Goal: Book appointment/travel/reservation

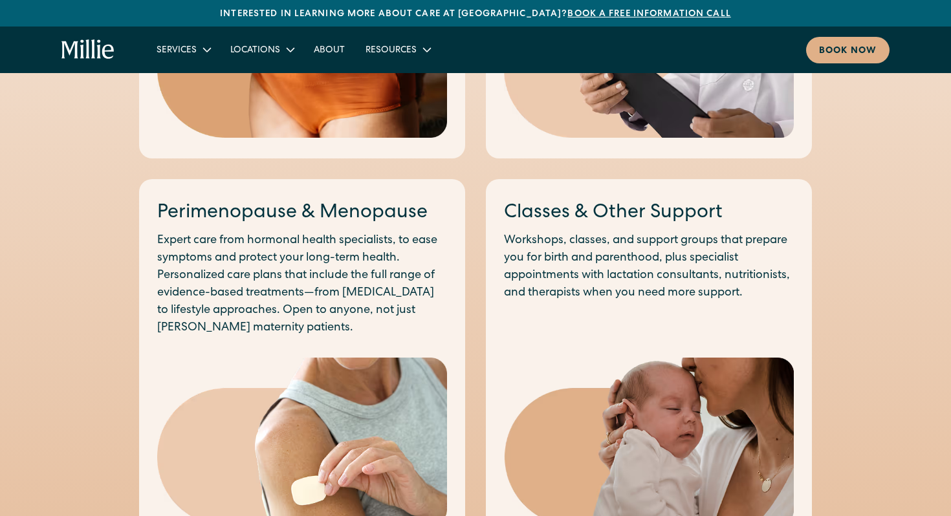
scroll to position [1145, 0]
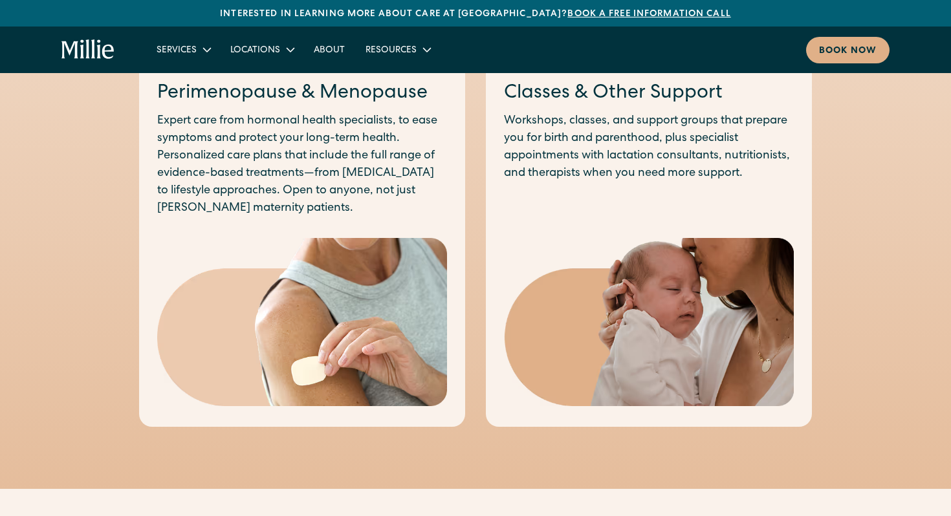
click at [381, 207] on p "Expert care from hormonal health specialists, to ease symptoms and protect your…" at bounding box center [302, 165] width 290 height 105
click at [354, 299] on img at bounding box center [302, 322] width 290 height 168
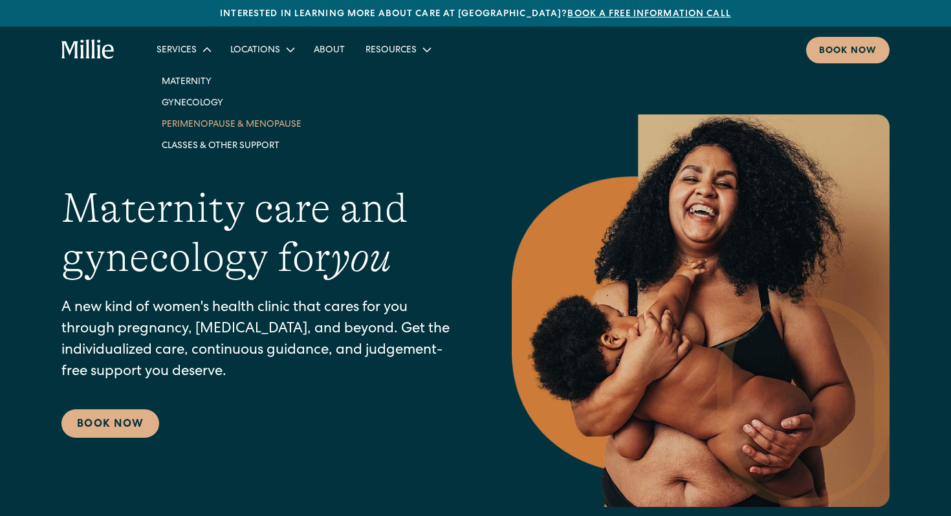
click at [210, 124] on link "Perimenopause & Menopause" at bounding box center [231, 123] width 160 height 21
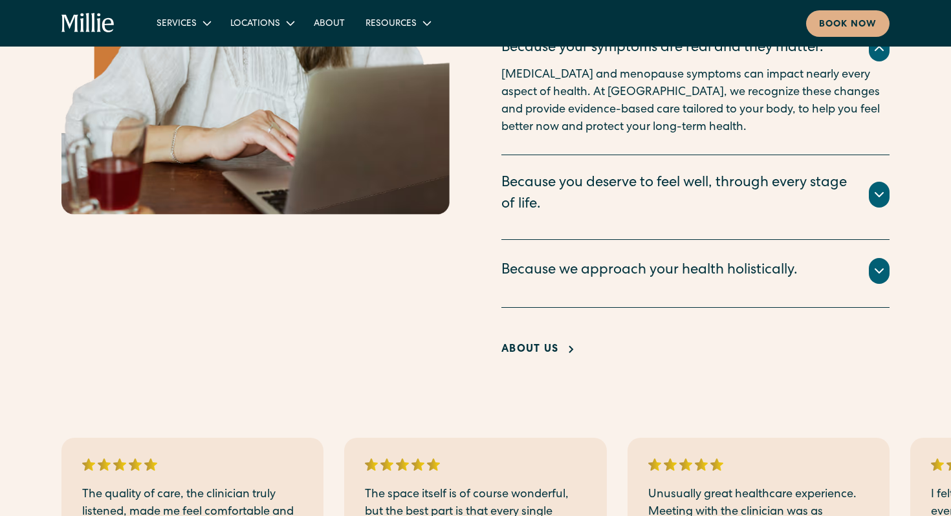
scroll to position [2669, 0]
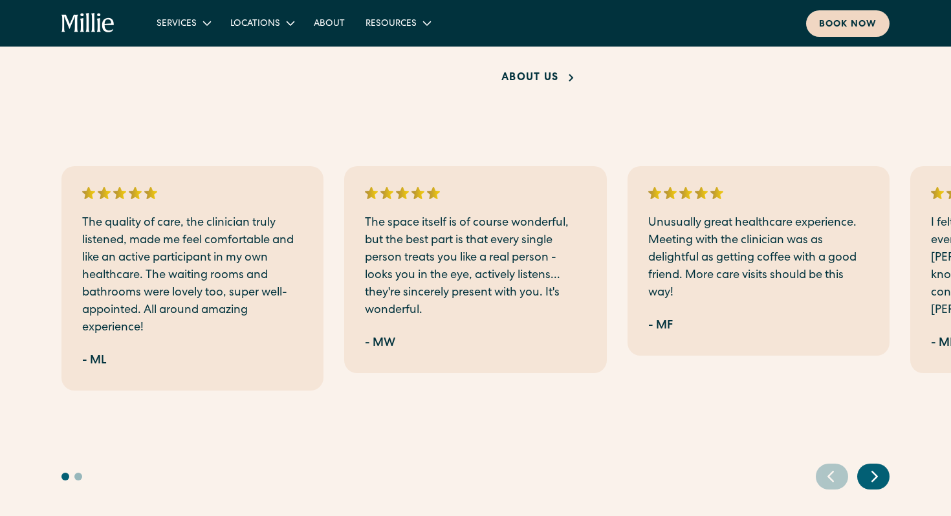
click at [828, 25] on div "Book now" at bounding box center [848, 25] width 58 height 14
